Goal: Find specific page/section: Find specific page/section

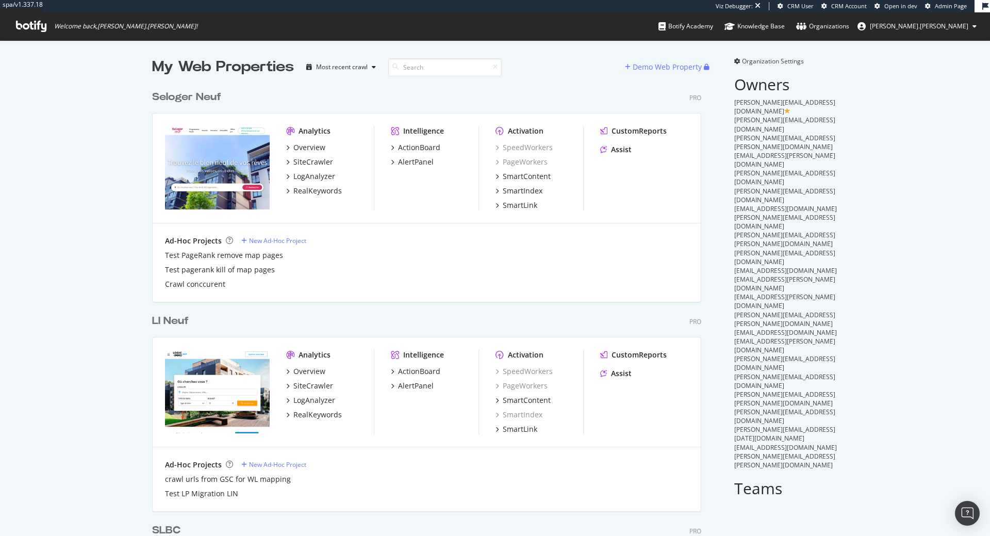
scroll to position [536, 990]
